Goal: Task Accomplishment & Management: Complete application form

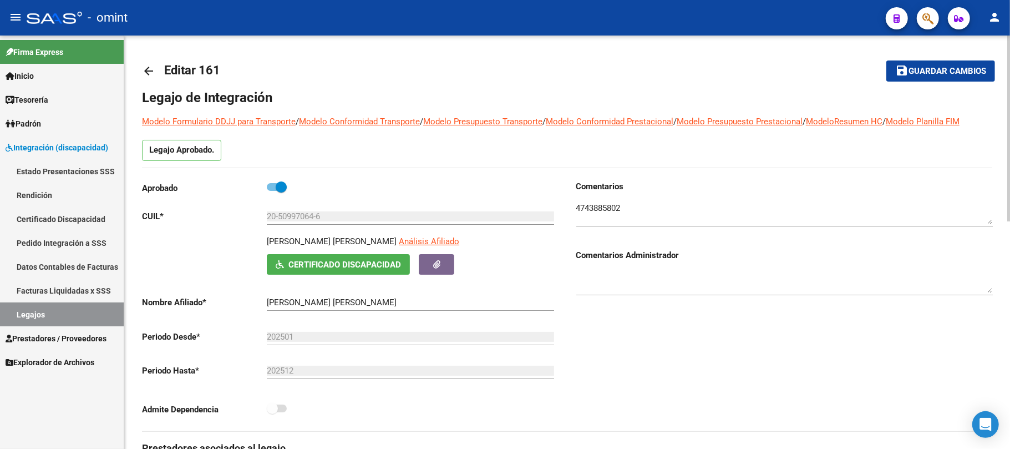
click at [150, 67] on mat-icon "arrow_back" at bounding box center [148, 70] width 13 height 13
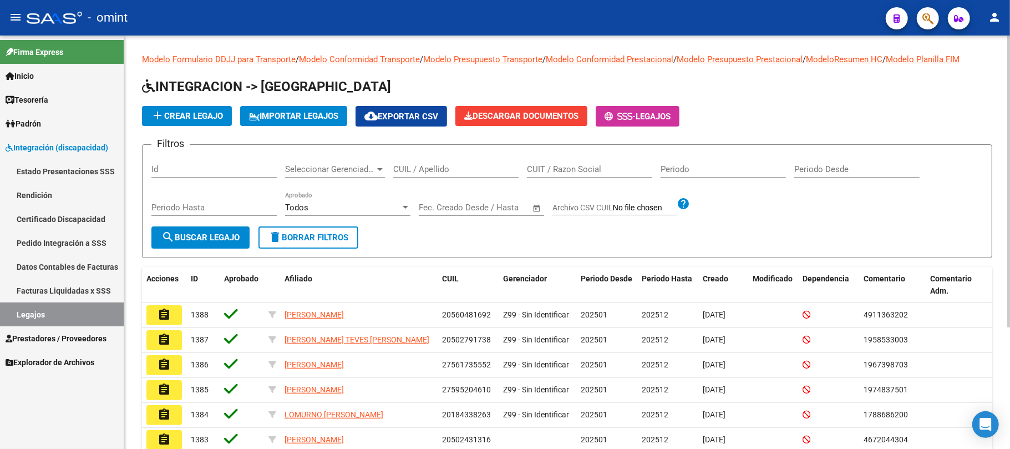
click at [455, 165] on input "CUIL / Apellido" at bounding box center [455, 169] width 125 height 10
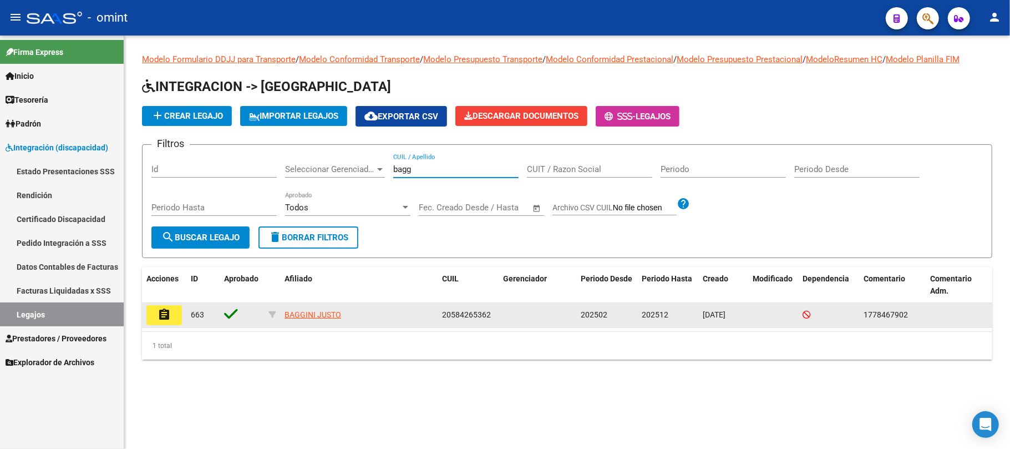
type input "bagg"
click at [170, 308] on mat-icon "assignment" at bounding box center [164, 314] width 13 height 13
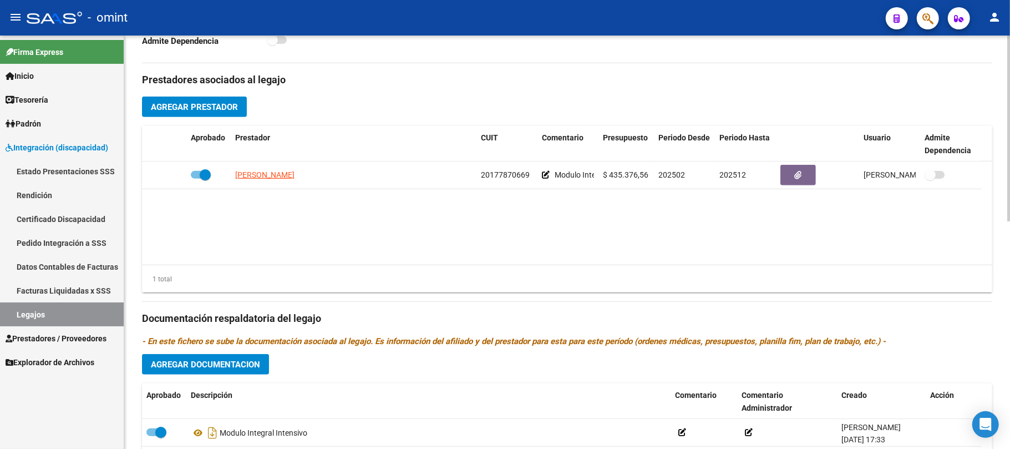
scroll to position [370, 0]
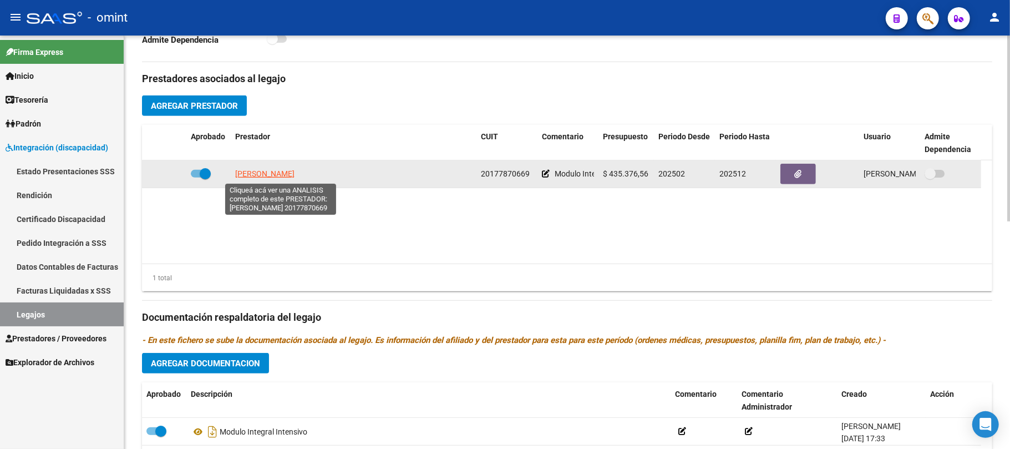
click at [276, 175] on span "[PERSON_NAME]" at bounding box center [264, 173] width 59 height 9
type textarea "20177870669"
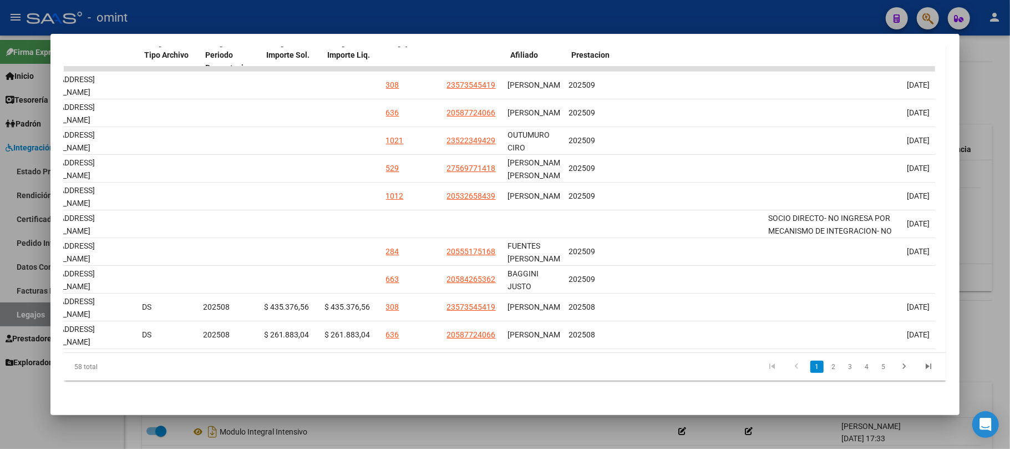
scroll to position [0, 1430]
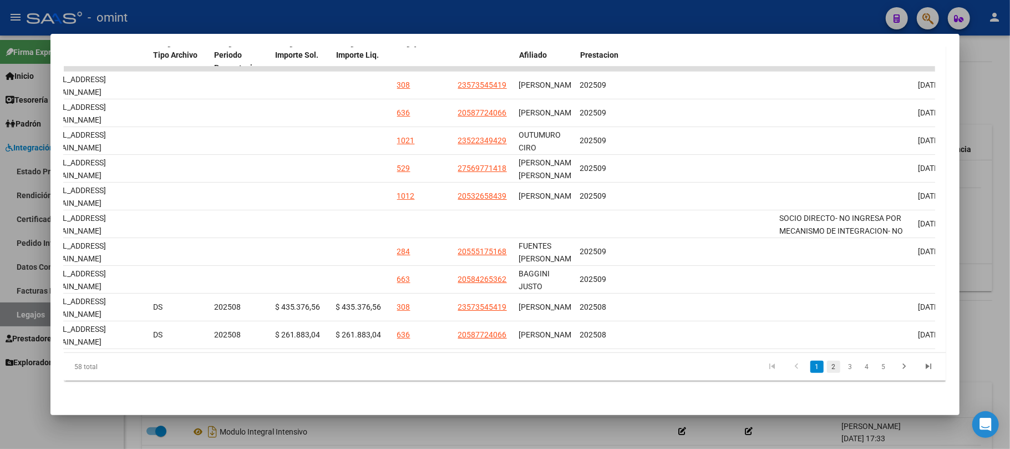
click at [827, 362] on link "2" at bounding box center [833, 367] width 13 height 12
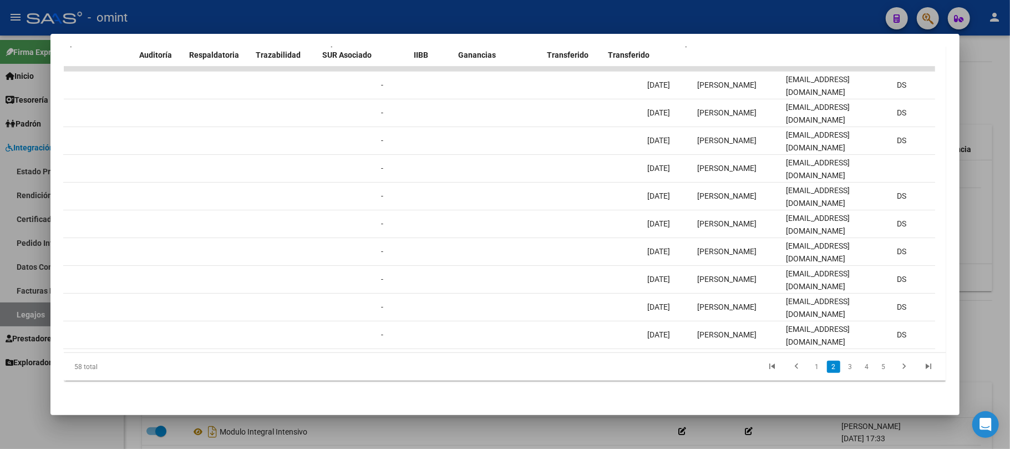
scroll to position [0, 0]
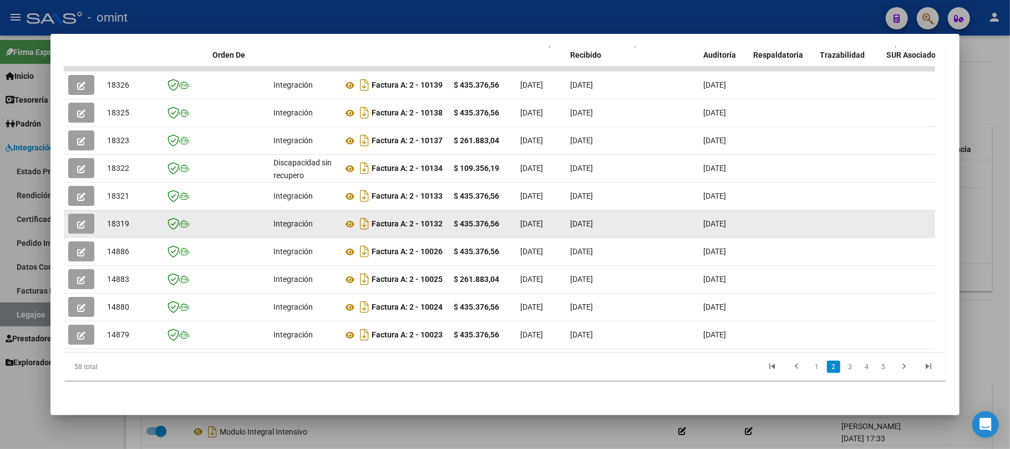
click at [85, 220] on icon "button" at bounding box center [81, 224] width 8 height 8
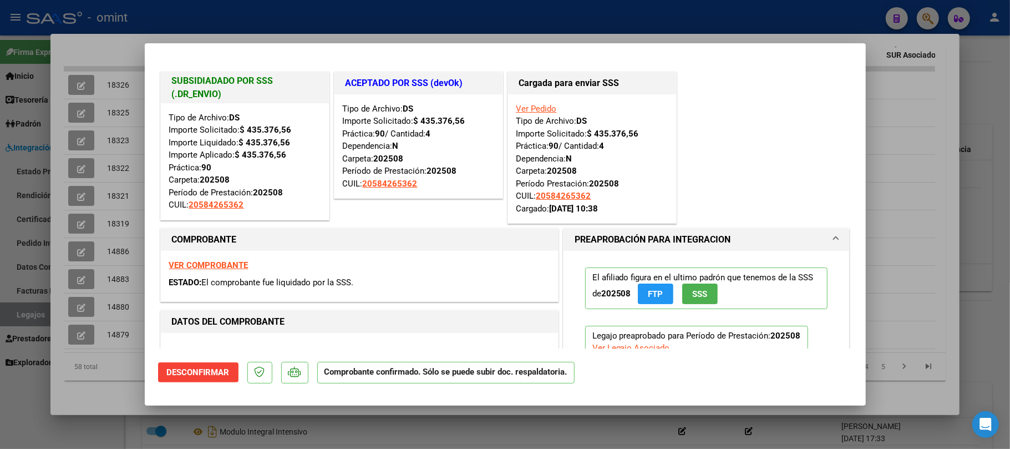
click at [220, 16] on div at bounding box center [505, 224] width 1010 height 449
type input "$ 0,00"
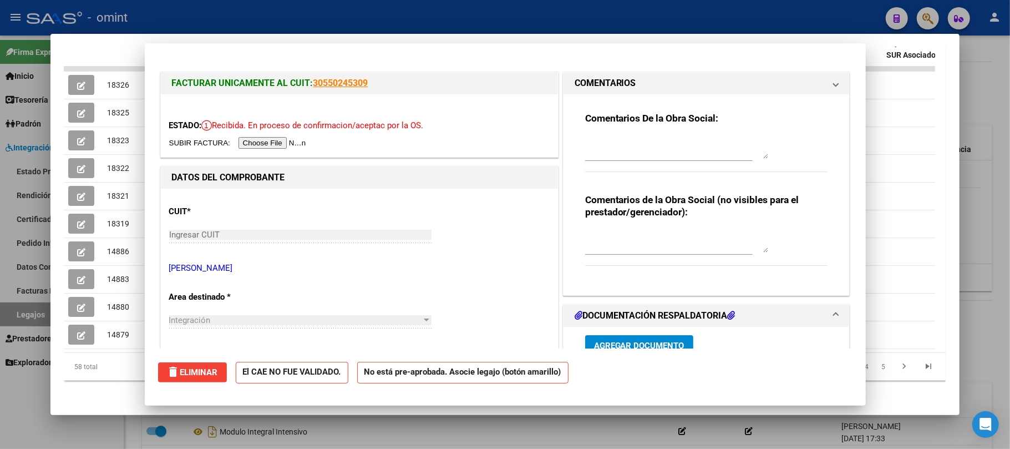
click at [220, 14] on div at bounding box center [505, 224] width 1010 height 449
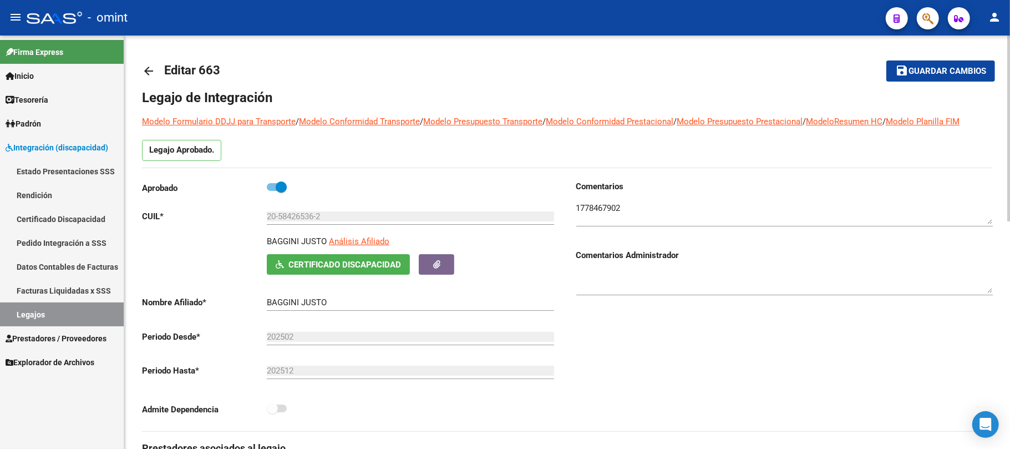
click at [158, 72] on link "arrow_back" at bounding box center [153, 71] width 22 height 26
